Goal: Check status: Check status

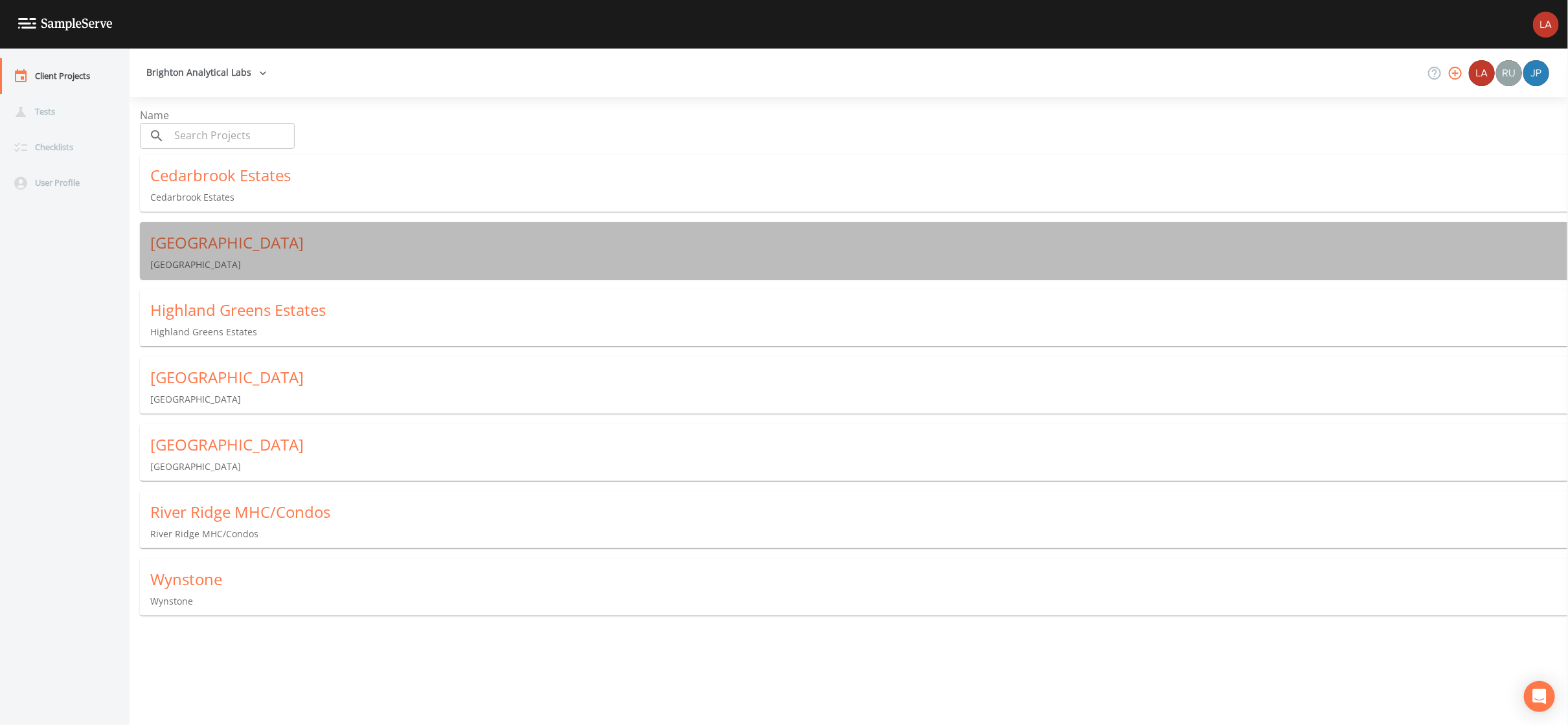
click at [228, 243] on div "[GEOGRAPHIC_DATA]" at bounding box center [859, 242] width 1417 height 21
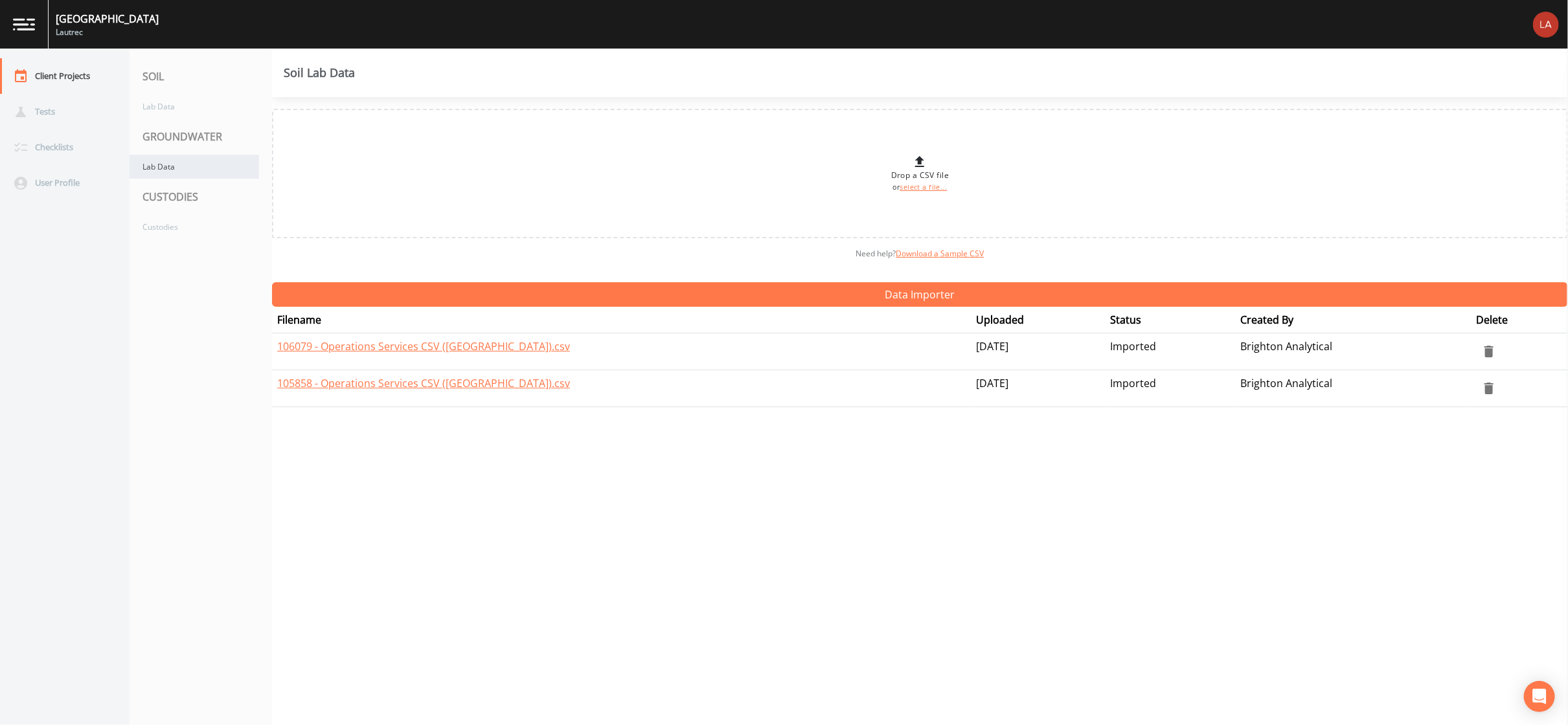
click at [198, 160] on div "Lab Data" at bounding box center [193, 166] width 129 height 24
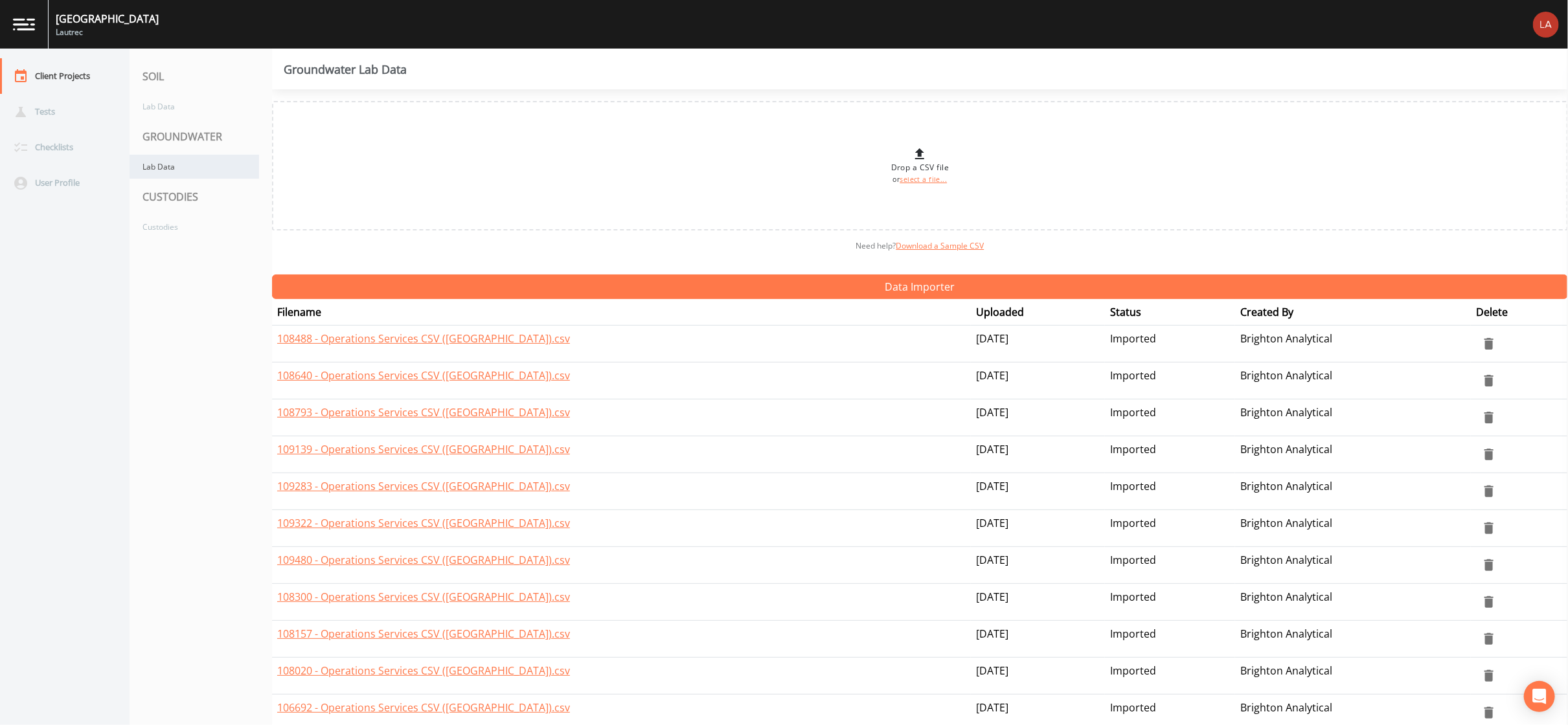
click at [173, 167] on div "Lab Data" at bounding box center [193, 166] width 129 height 24
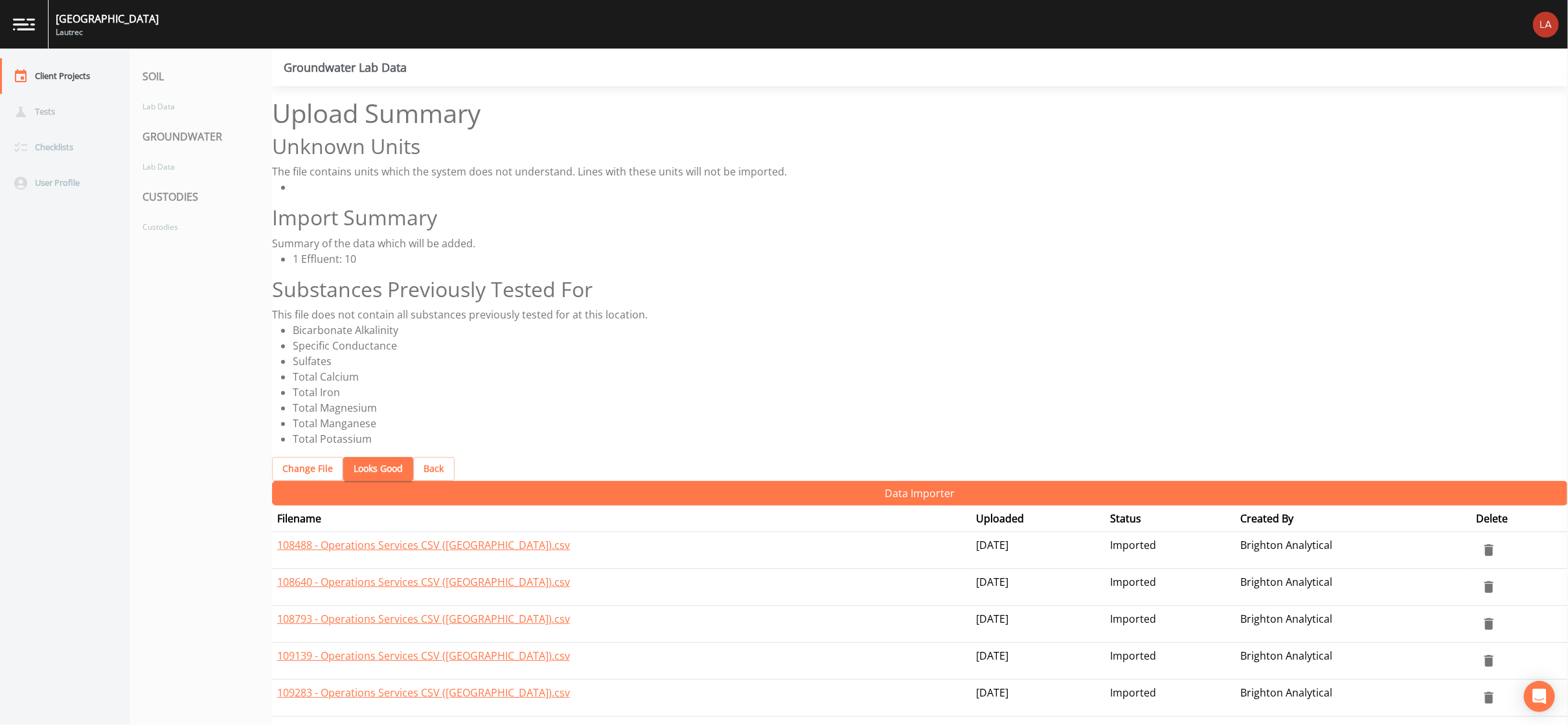
click at [358, 457] on button "Looks Good" at bounding box center [378, 469] width 70 height 24
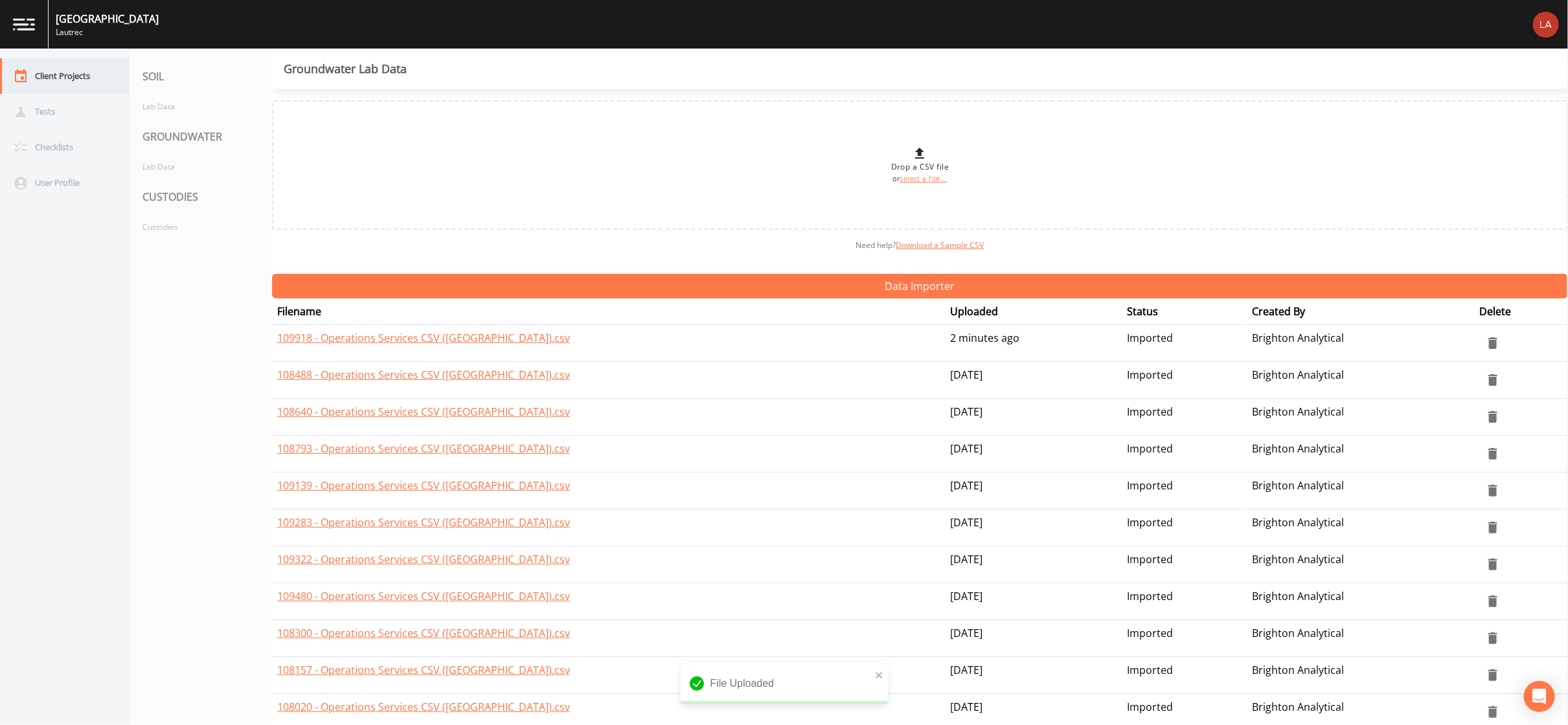
click at [79, 68] on div "Client Projects" at bounding box center [58, 76] width 117 height 35
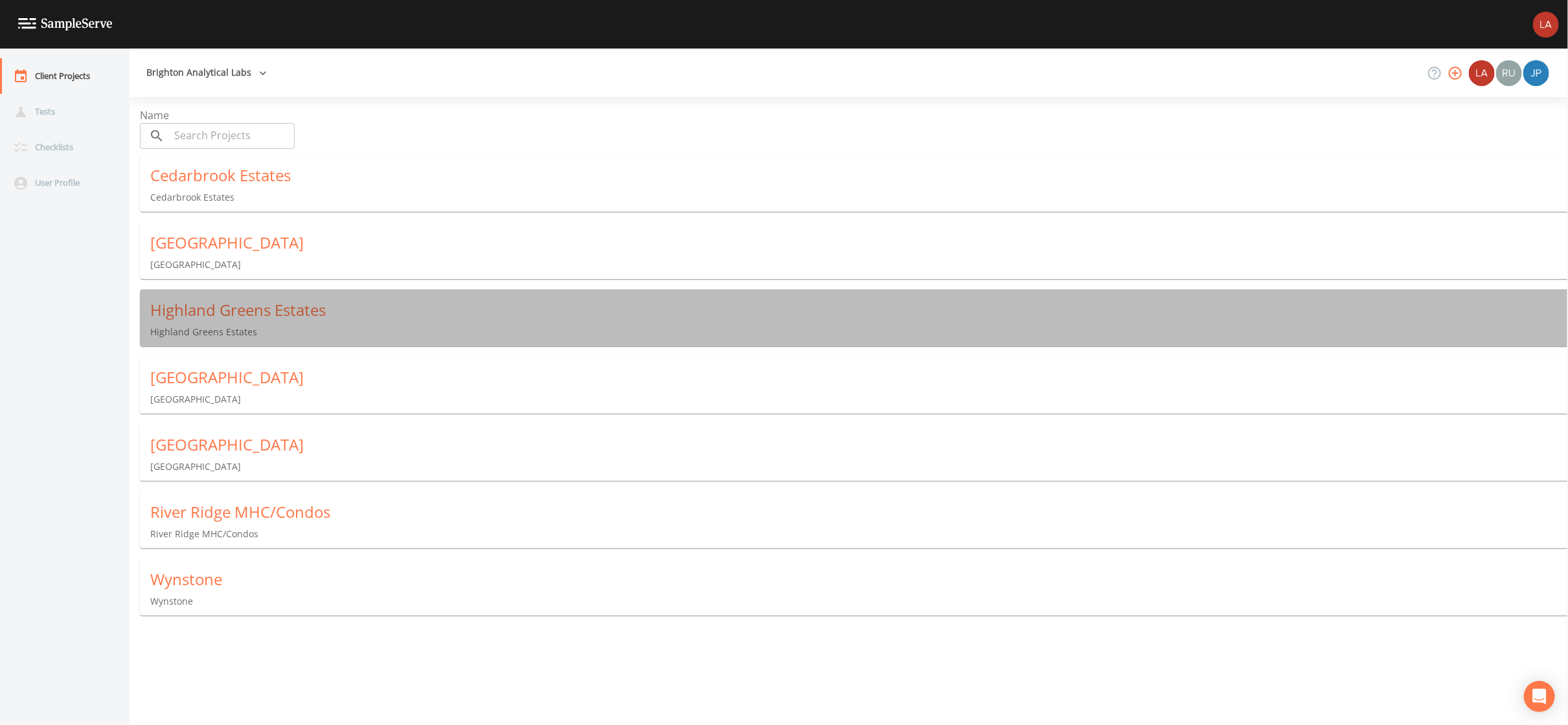
click at [254, 309] on div "Highland Greens Estates" at bounding box center [859, 309] width 1417 height 21
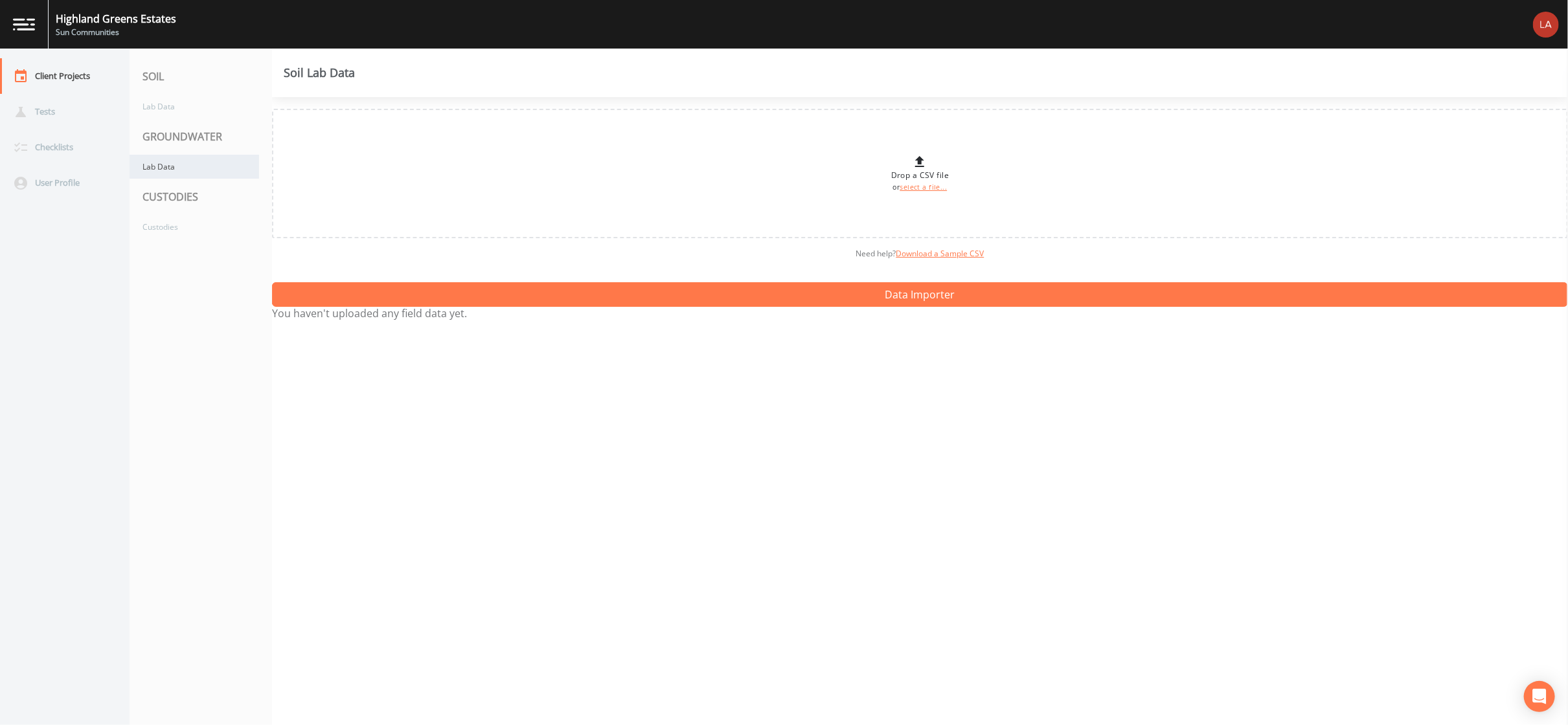
click at [186, 158] on div "Lab Data" at bounding box center [193, 166] width 129 height 24
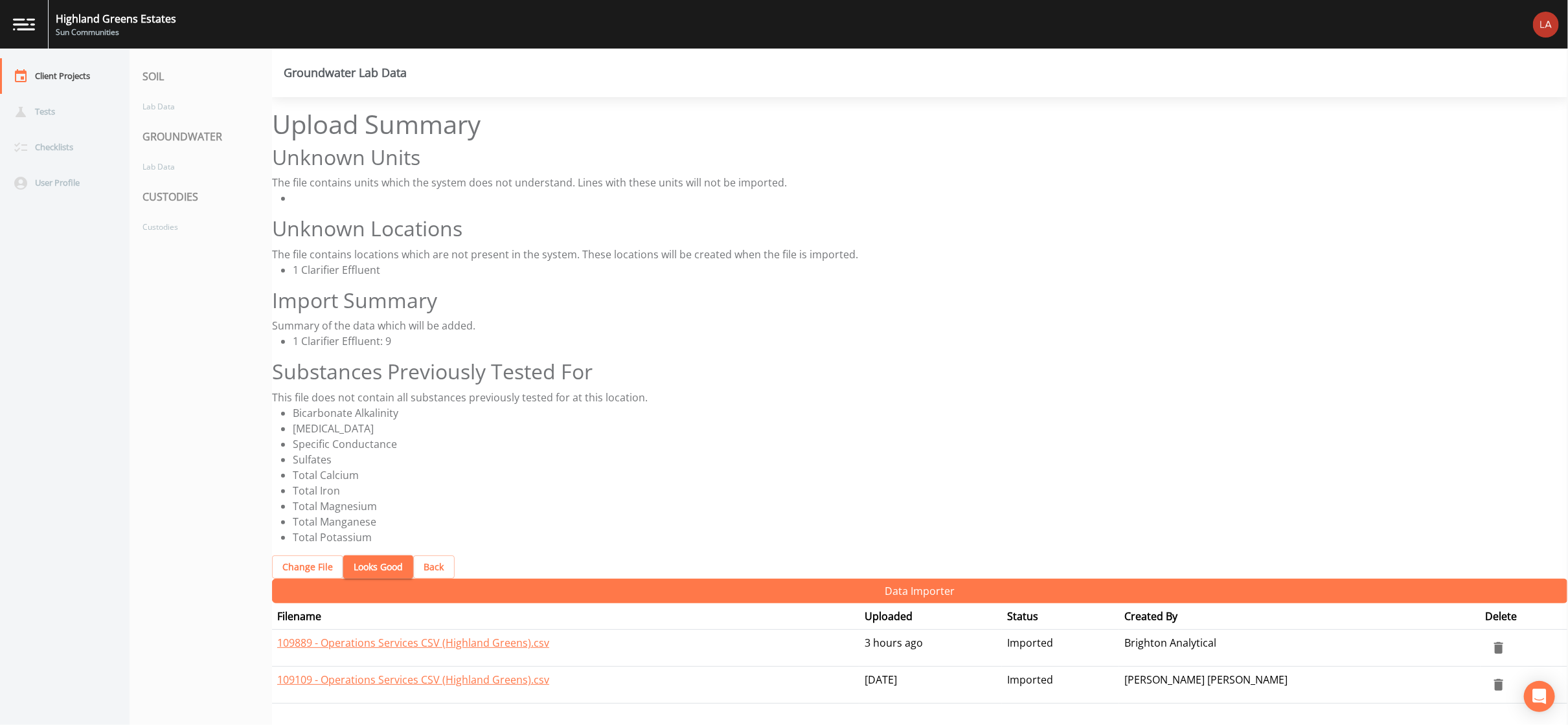
click at [362, 555] on button "Looks Good" at bounding box center [378, 567] width 70 height 24
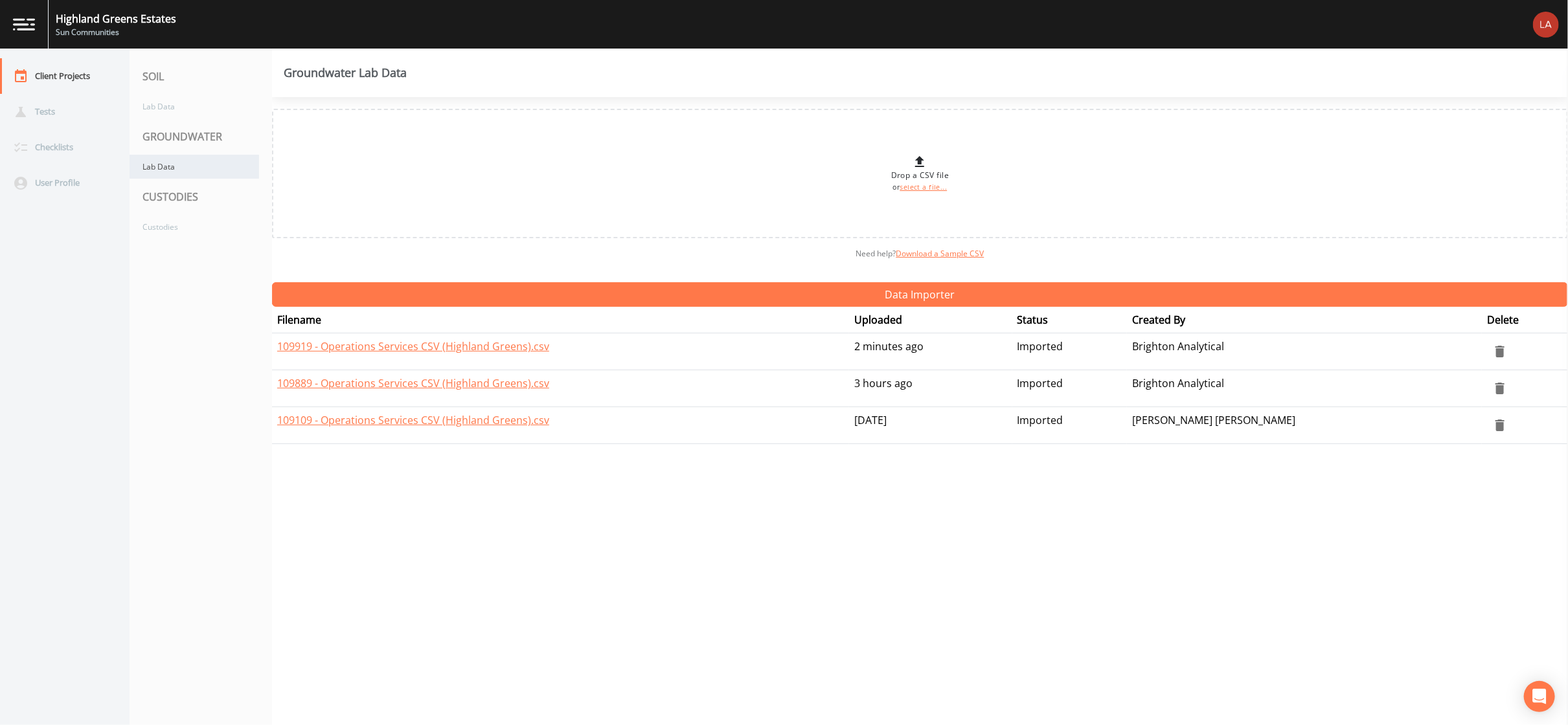
click at [164, 167] on div "Lab Data" at bounding box center [193, 166] width 129 height 24
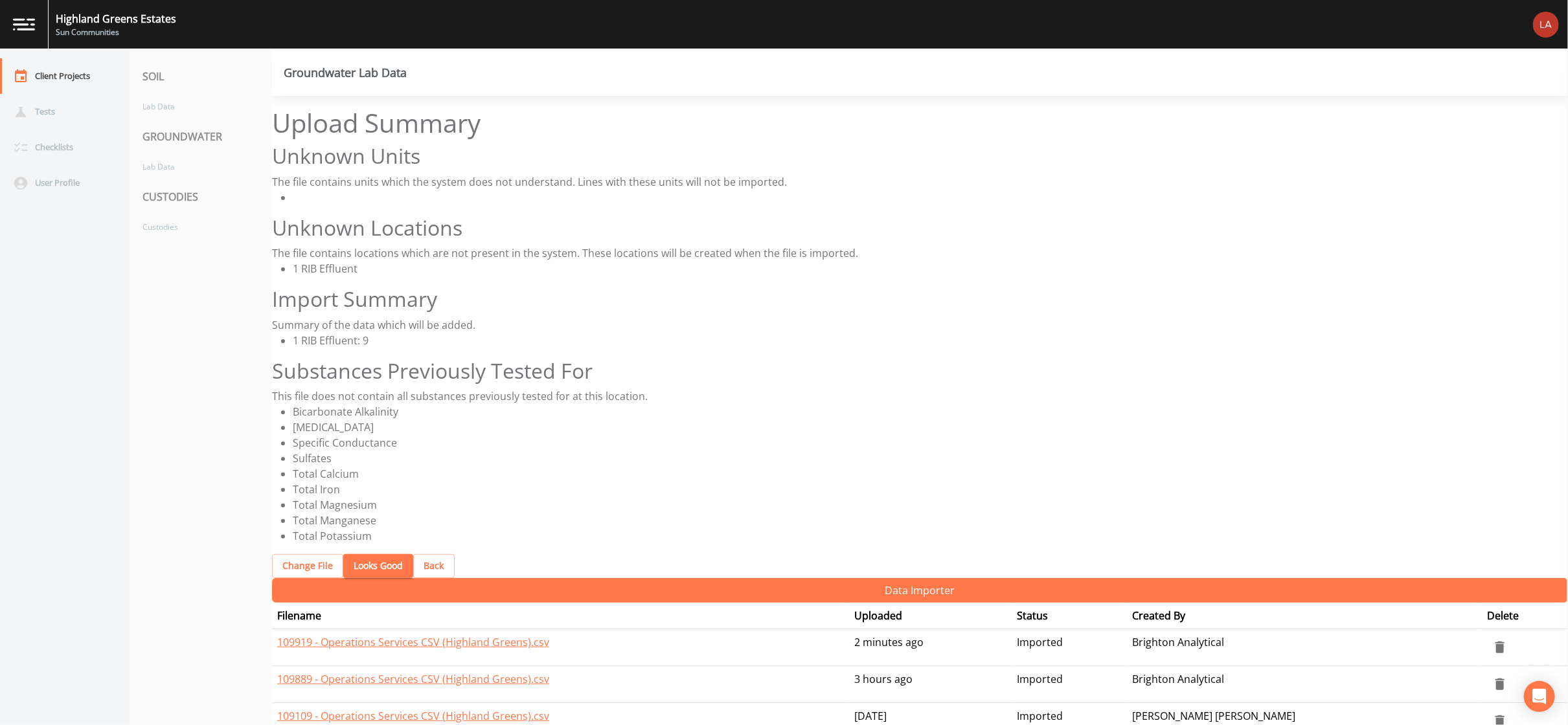
click at [359, 554] on button "Looks Good" at bounding box center [378, 566] width 70 height 24
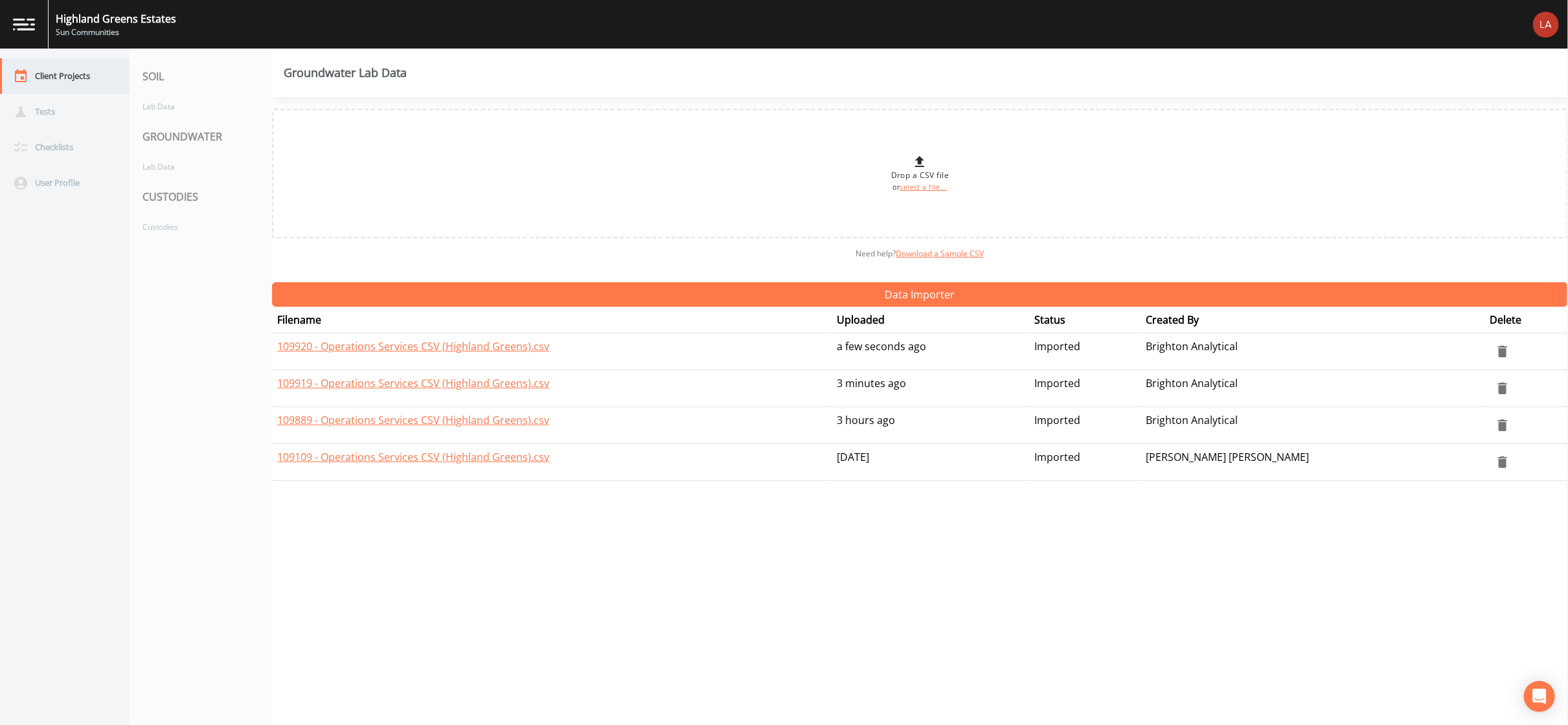
click at [71, 79] on div "Client Projects" at bounding box center [58, 76] width 117 height 35
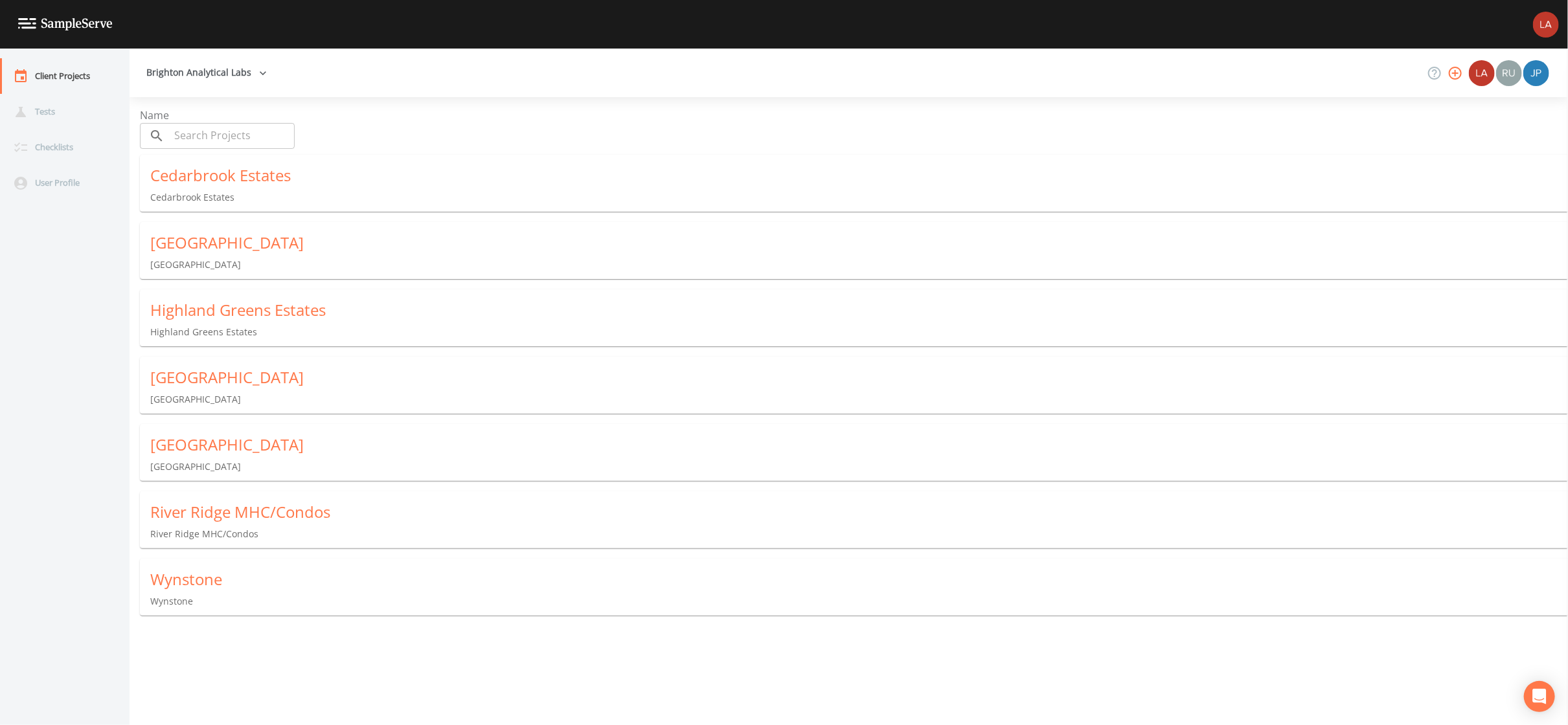
click at [227, 444] on div "[GEOGRAPHIC_DATA]" at bounding box center [859, 444] width 1417 height 21
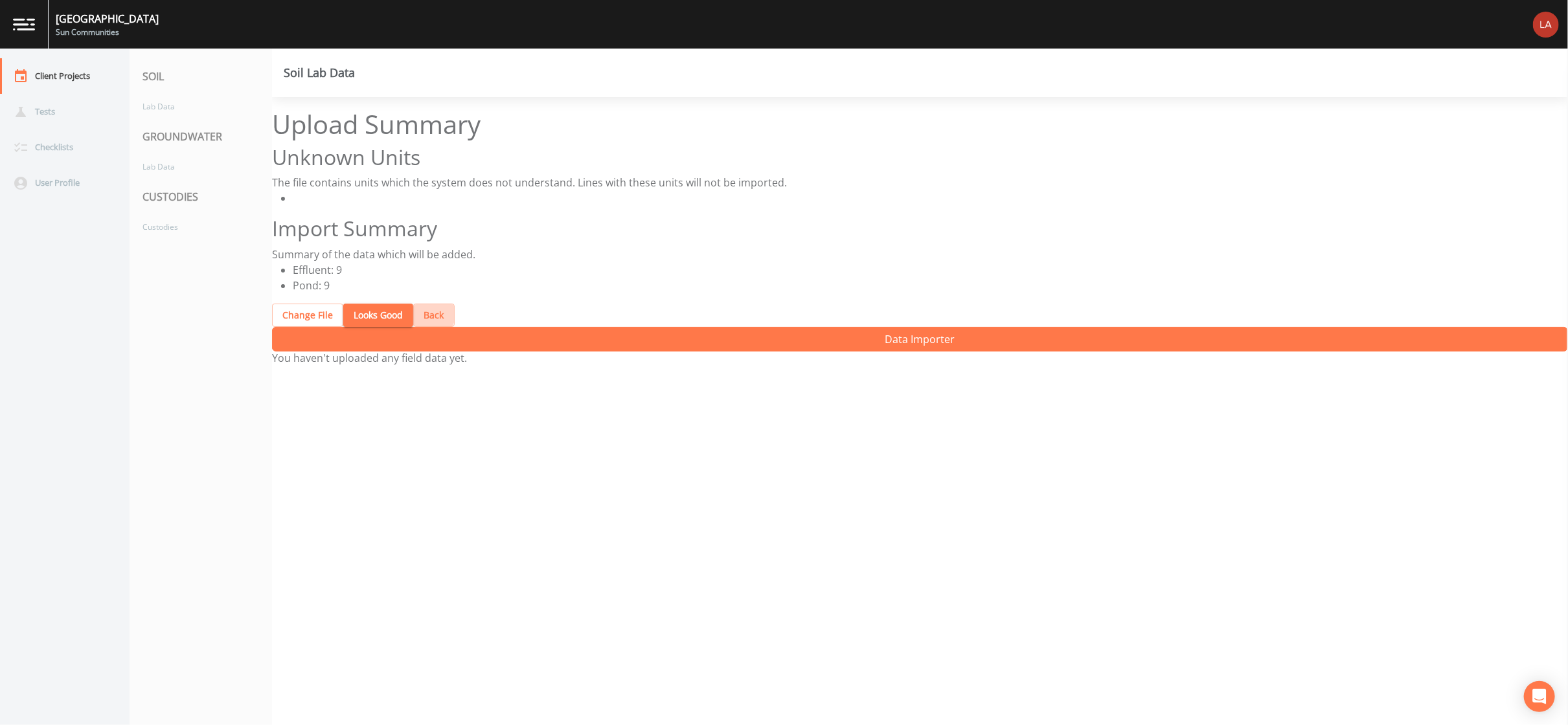
click at [413, 304] on button "Back" at bounding box center [434, 315] width 41 height 24
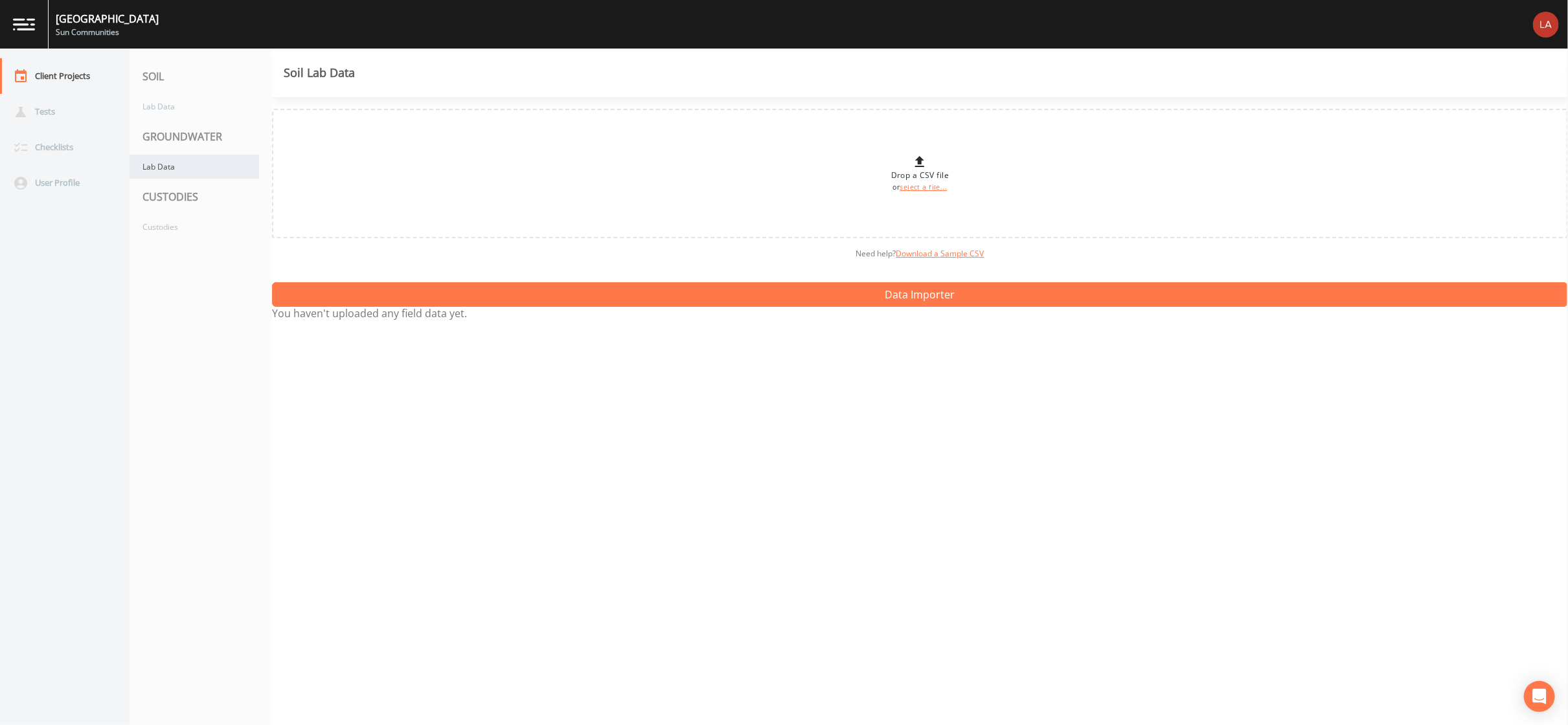
click at [183, 167] on div "Lab Data" at bounding box center [193, 166] width 129 height 24
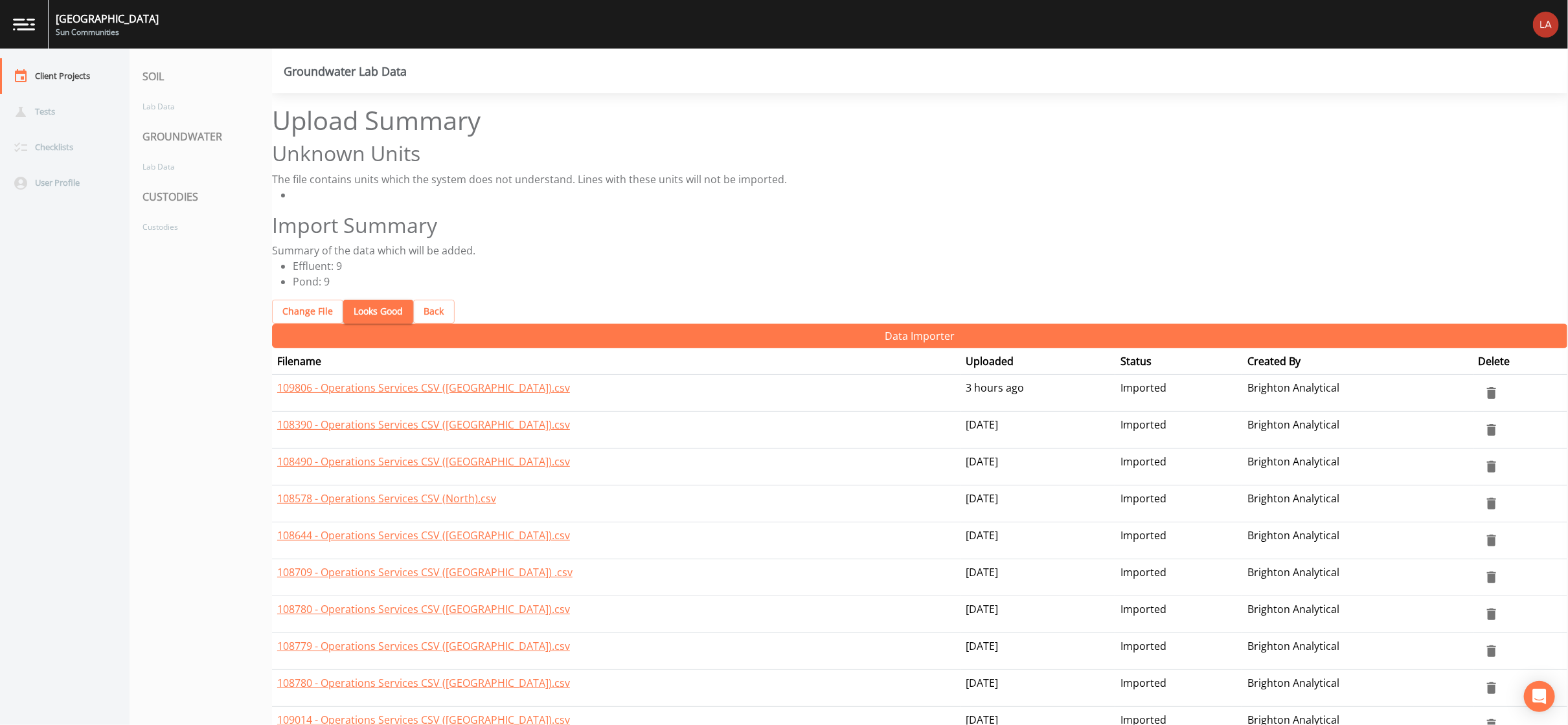
click at [372, 299] on button "Looks Good" at bounding box center [378, 311] width 70 height 24
